Goal: Task Accomplishment & Management: Complete application form

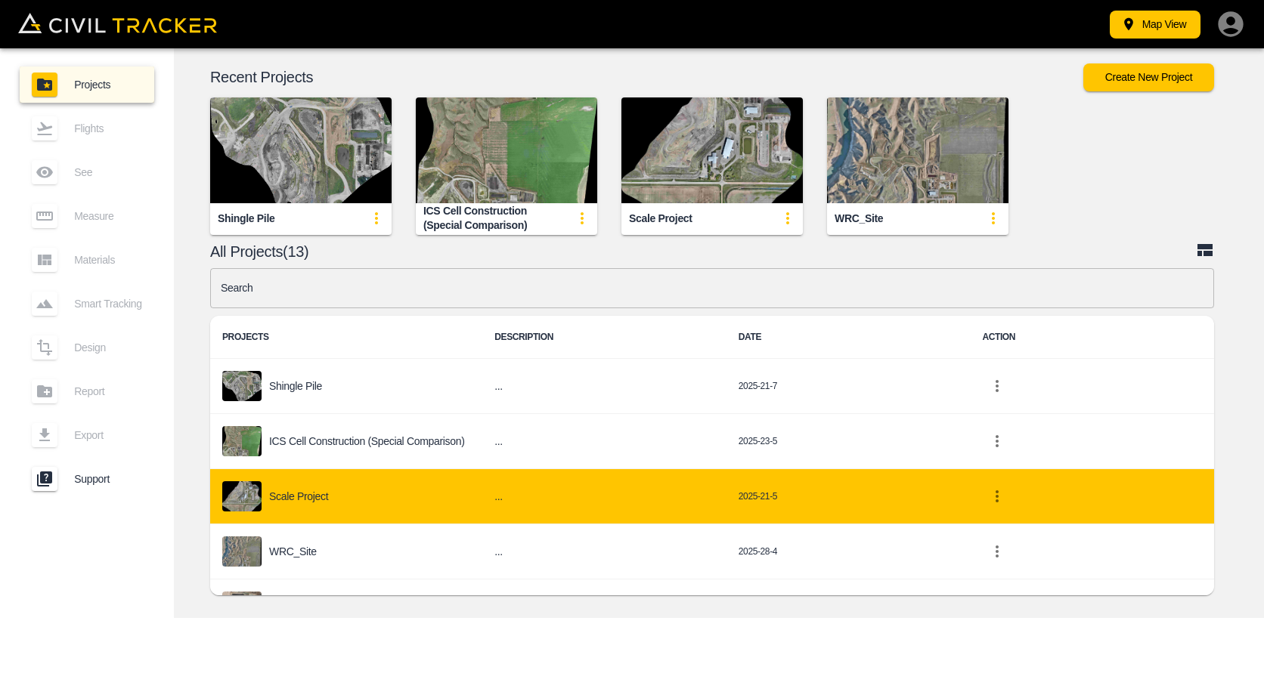
click at [808, 636] on div "Map View Projects Flights See Measure Materials Smart Tracking Design Report Ex…" at bounding box center [632, 349] width 1264 height 698
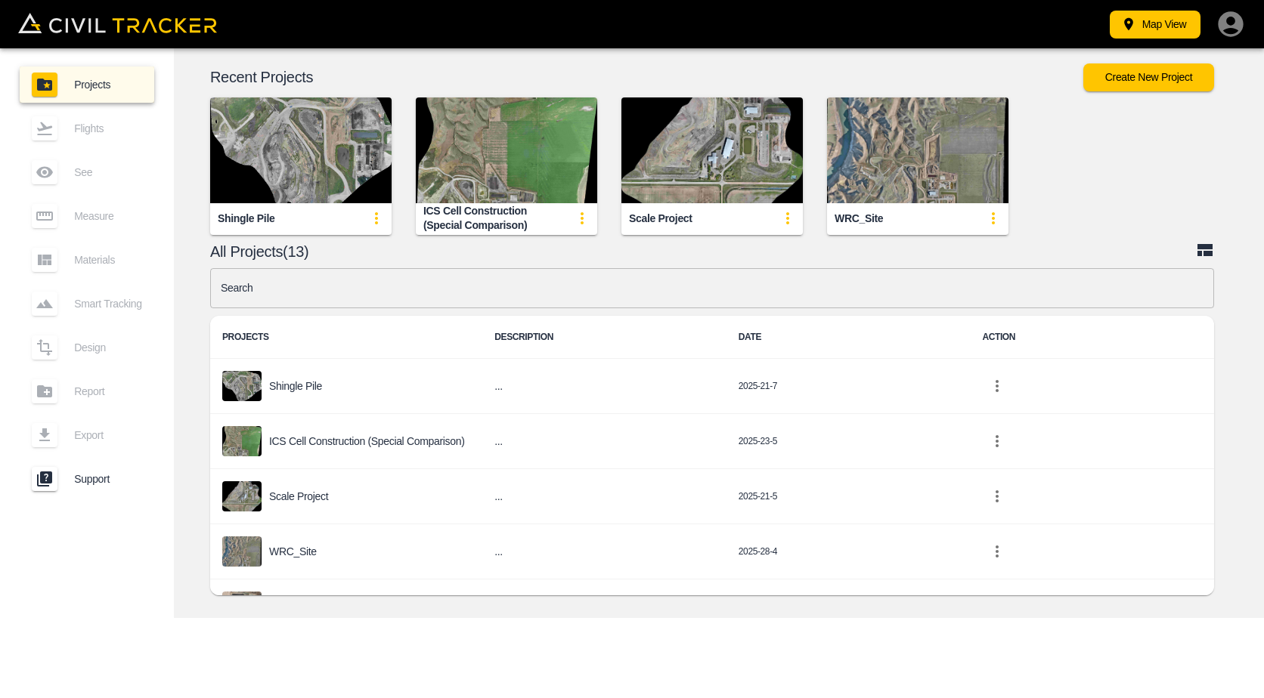
scroll to position [302, 0]
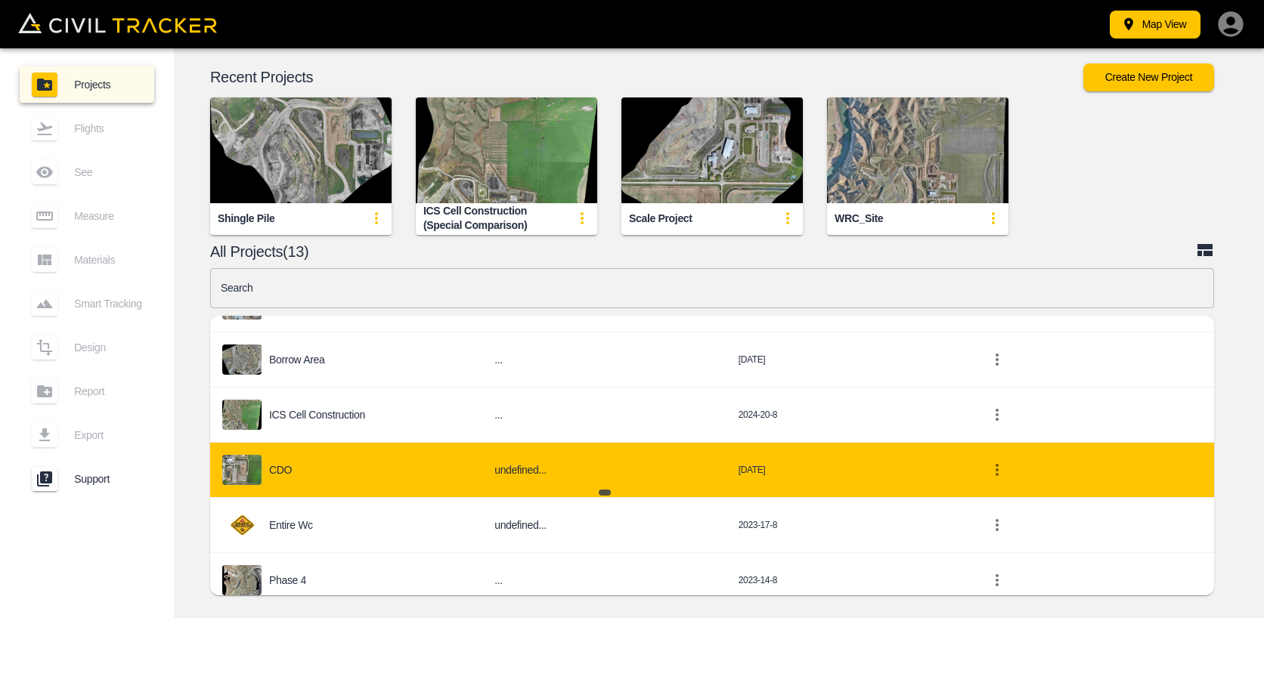
click at [510, 472] on h6 "undefined..." at bounding box center [604, 470] width 220 height 19
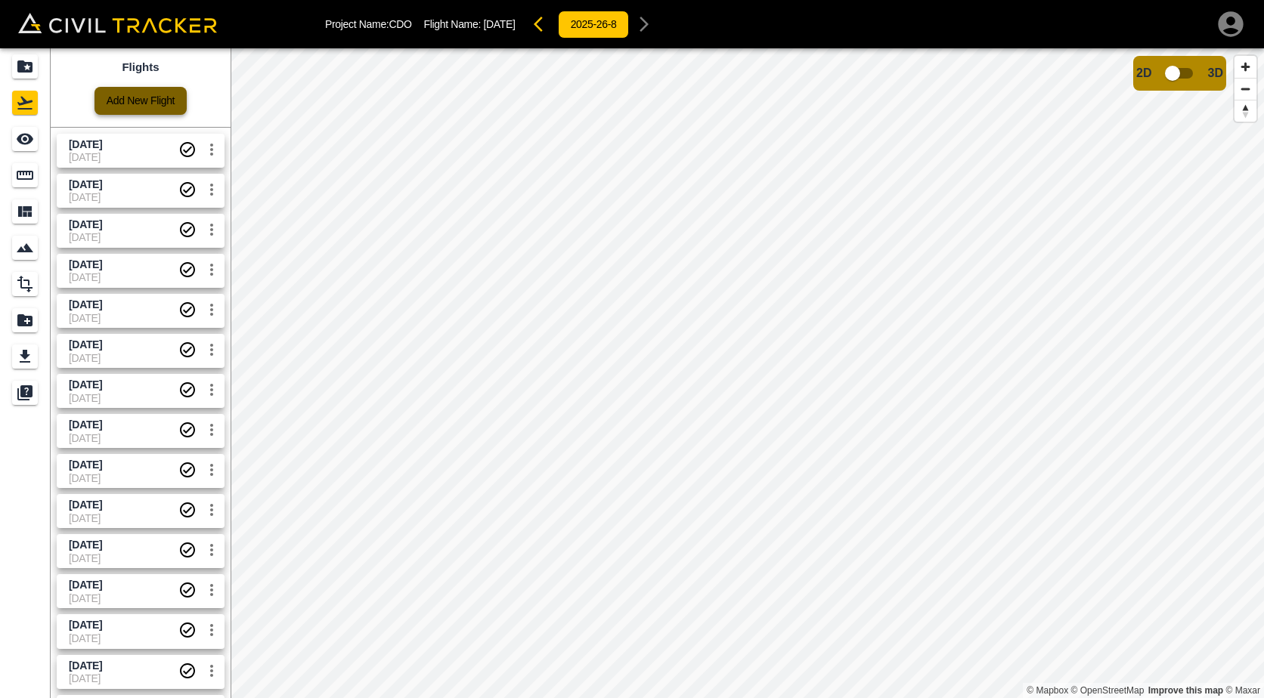
click at [143, 104] on link "Add New Flight" at bounding box center [140, 101] width 92 height 28
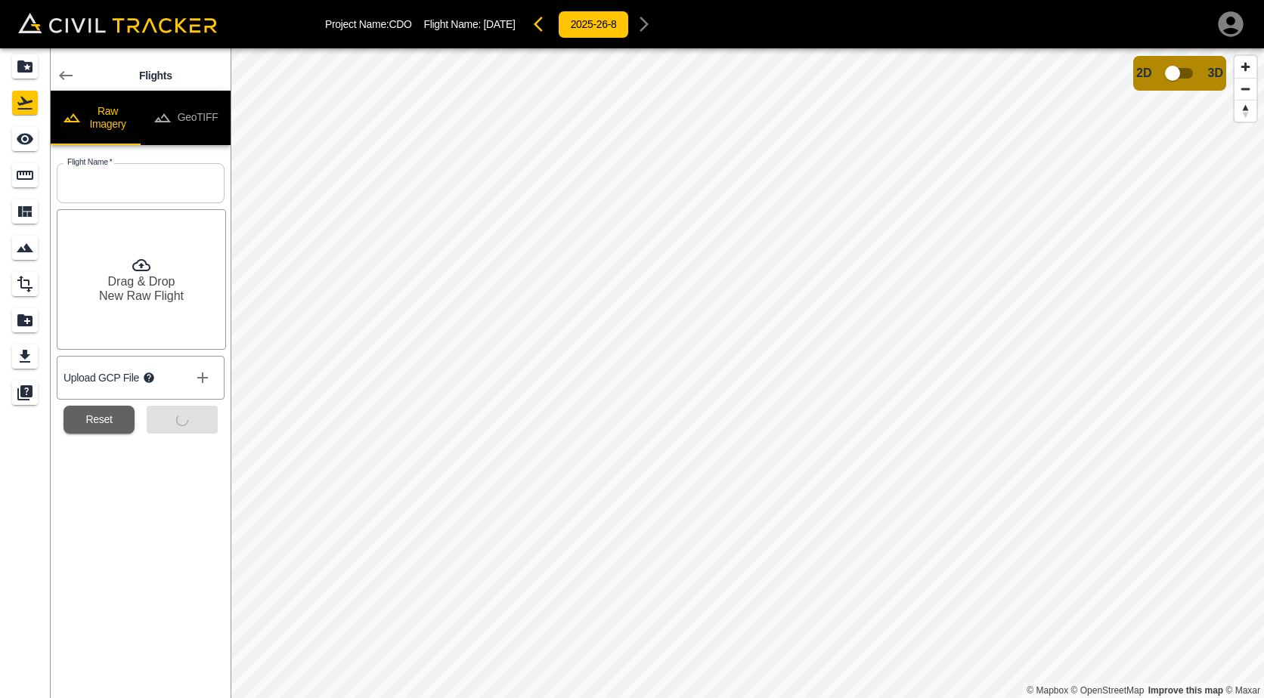
click at [109, 198] on input "text" at bounding box center [141, 183] width 168 height 40
type input "[DATE]"
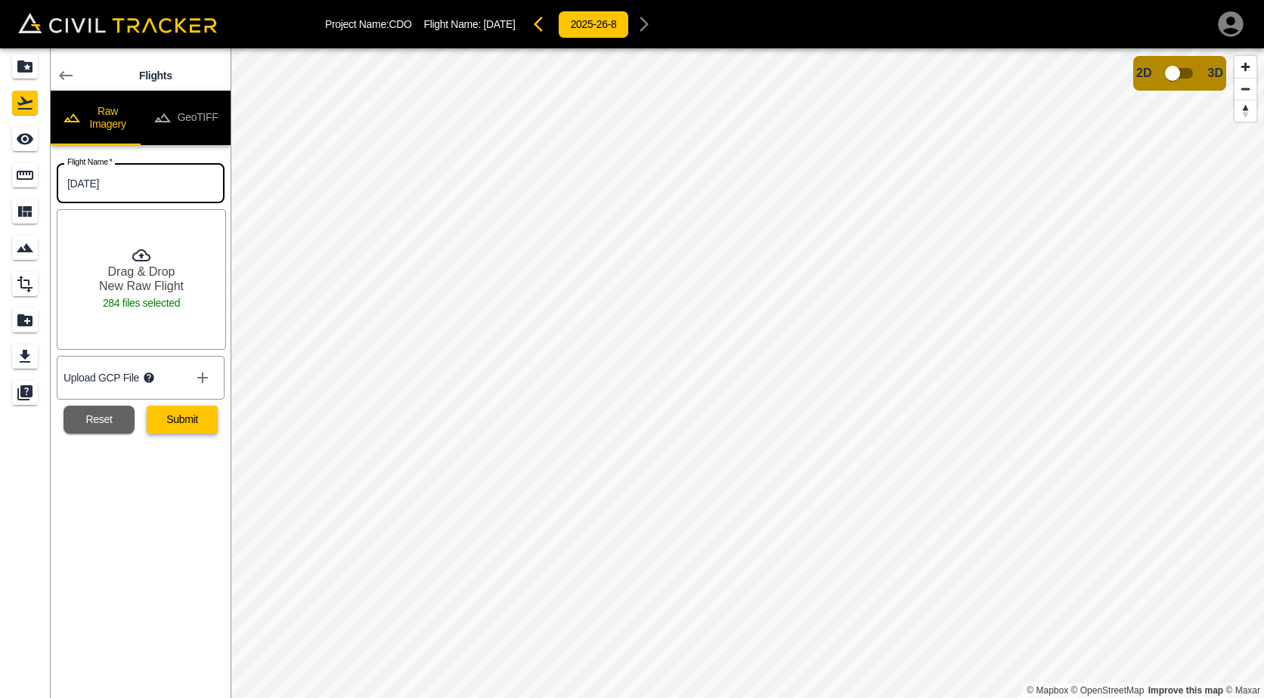
click at [180, 420] on button "Submit" at bounding box center [182, 420] width 71 height 28
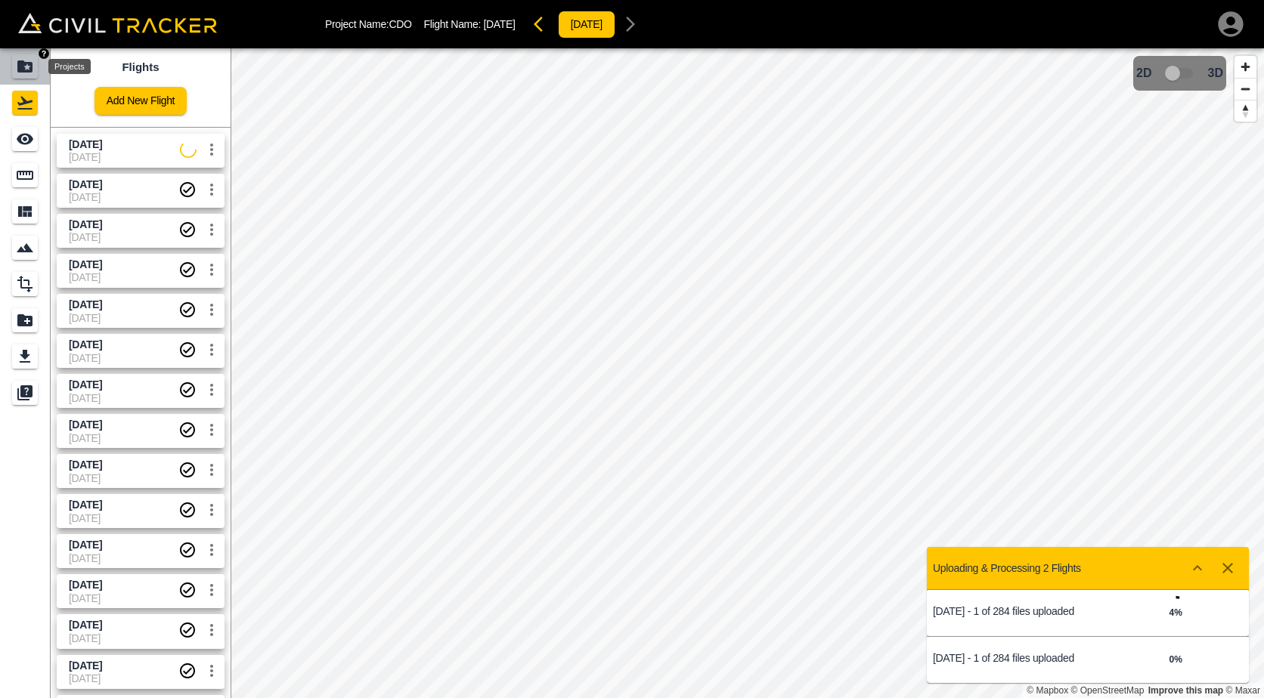
click at [23, 64] on icon "Projects" at bounding box center [24, 66] width 15 height 12
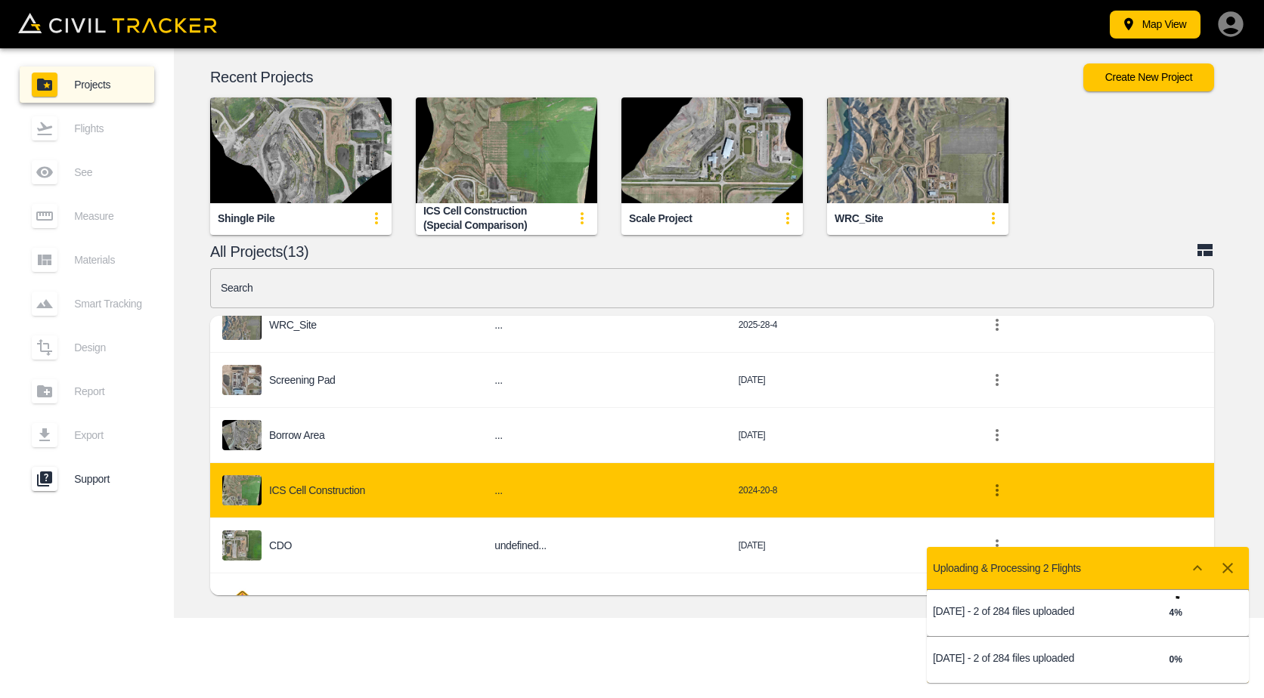
scroll to position [454, 0]
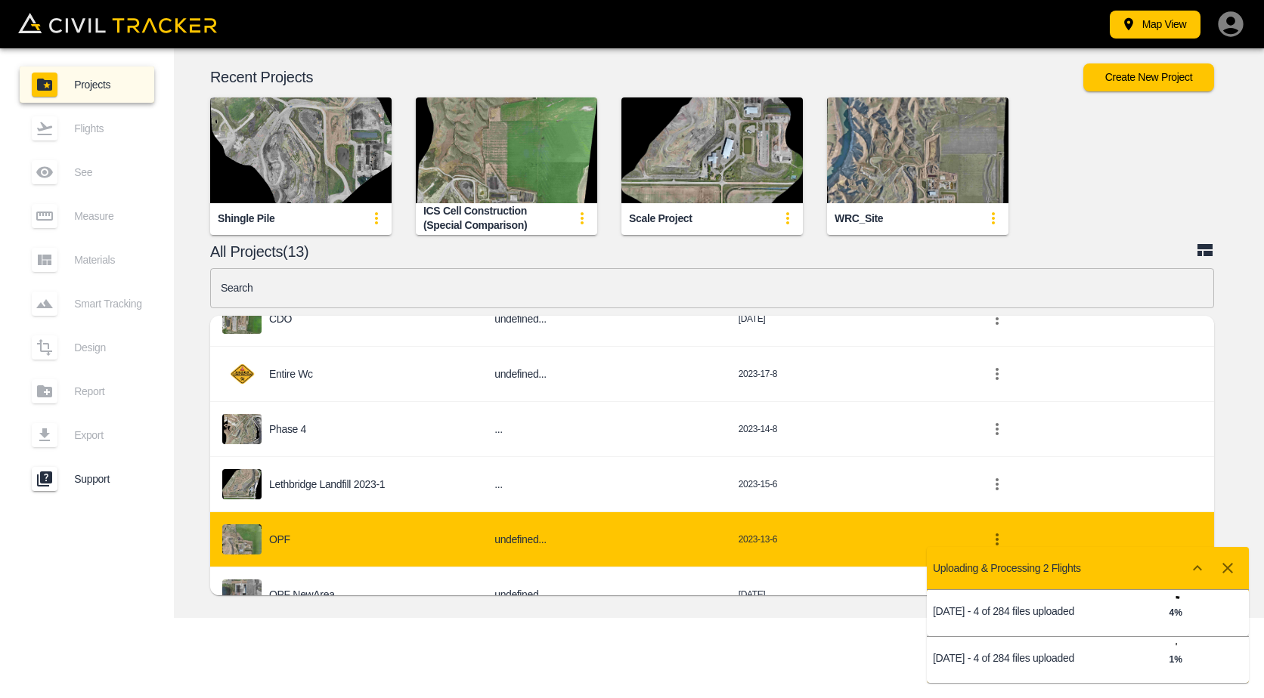
click at [384, 529] on div "OPF" at bounding box center [346, 540] width 248 height 30
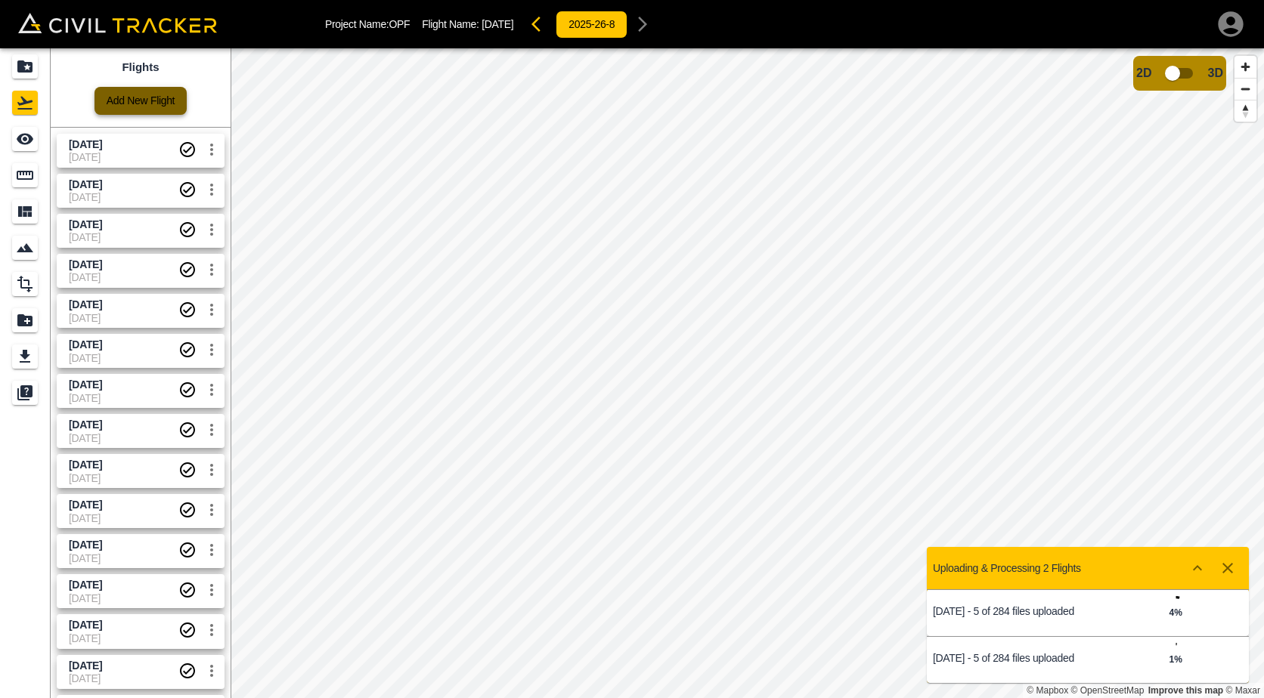
click at [156, 109] on link "Add New Flight" at bounding box center [140, 101] width 92 height 28
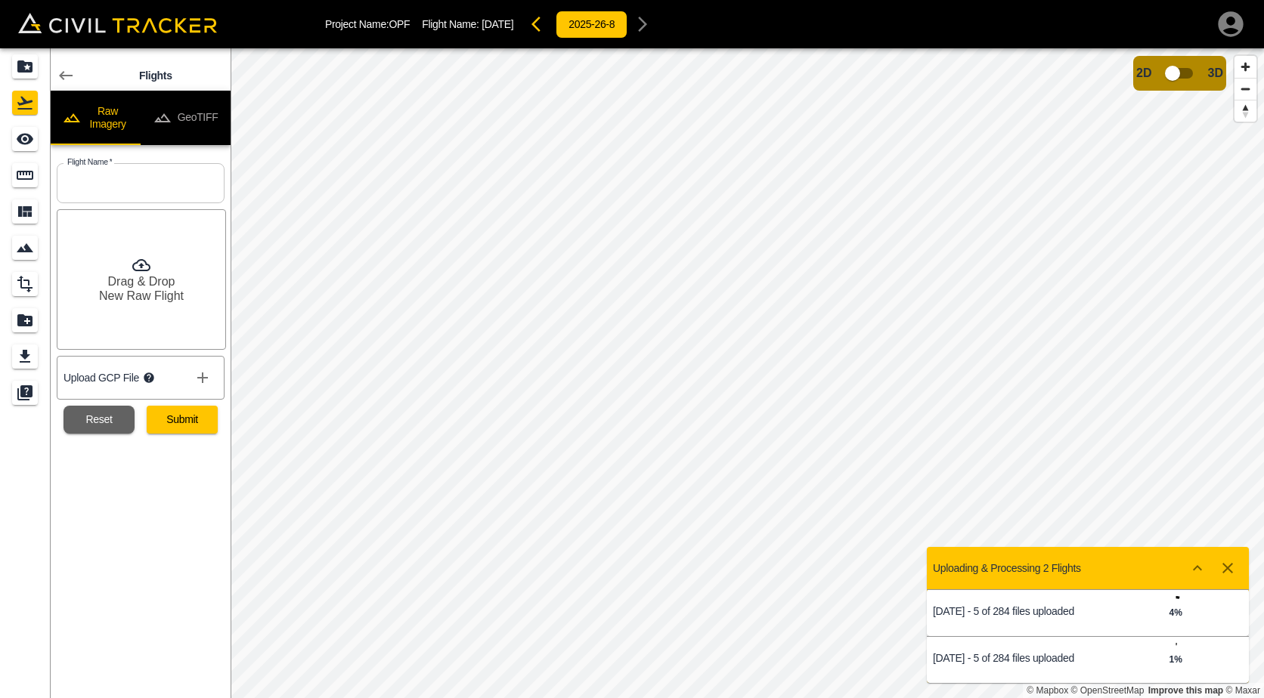
click at [153, 190] on input "text" at bounding box center [141, 183] width 168 height 40
type input "[DATE]"
click at [199, 419] on button "Submit" at bounding box center [182, 420] width 71 height 28
